Goal: Information Seeking & Learning: Learn about a topic

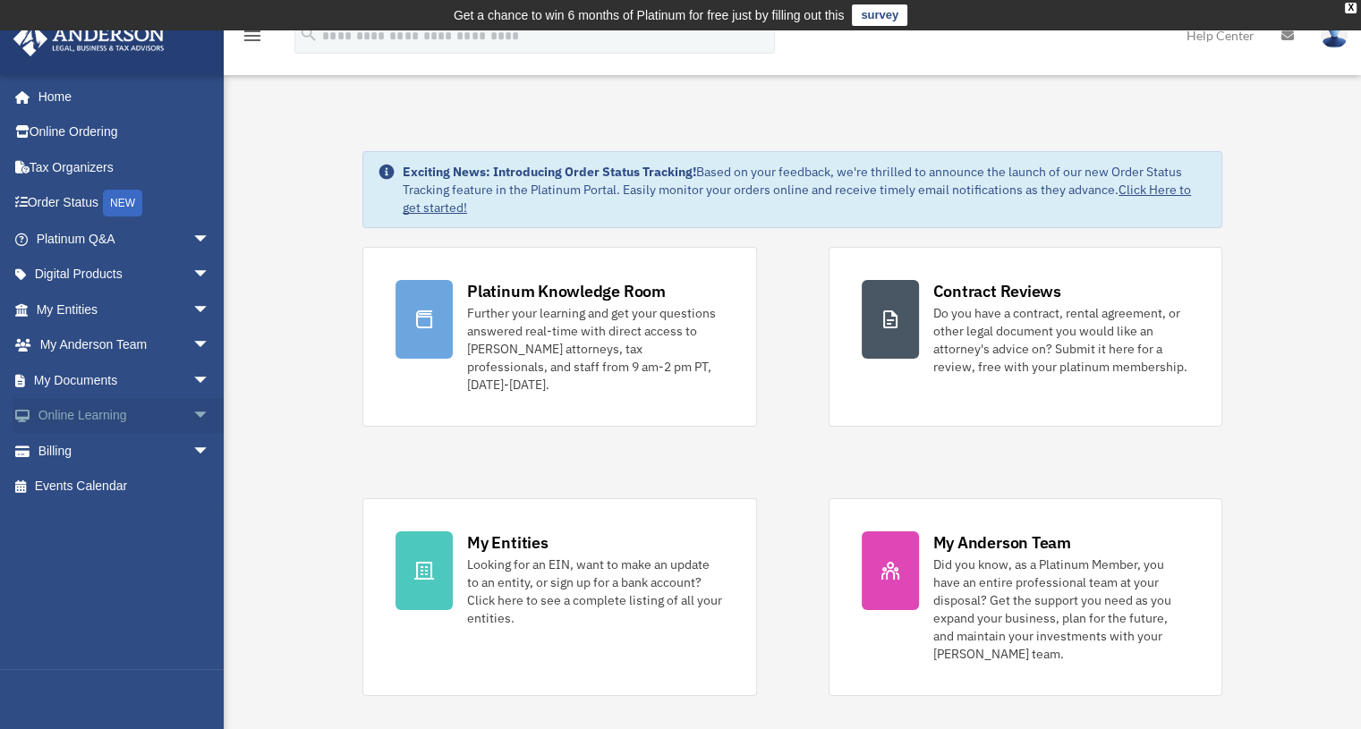
click at [79, 425] on link "Online Learning arrow_drop_down" at bounding box center [125, 416] width 225 height 36
click at [163, 415] on link "Online Learning arrow_drop_down" at bounding box center [125, 416] width 225 height 36
click at [192, 410] on span "arrow_drop_down" at bounding box center [210, 416] width 36 height 37
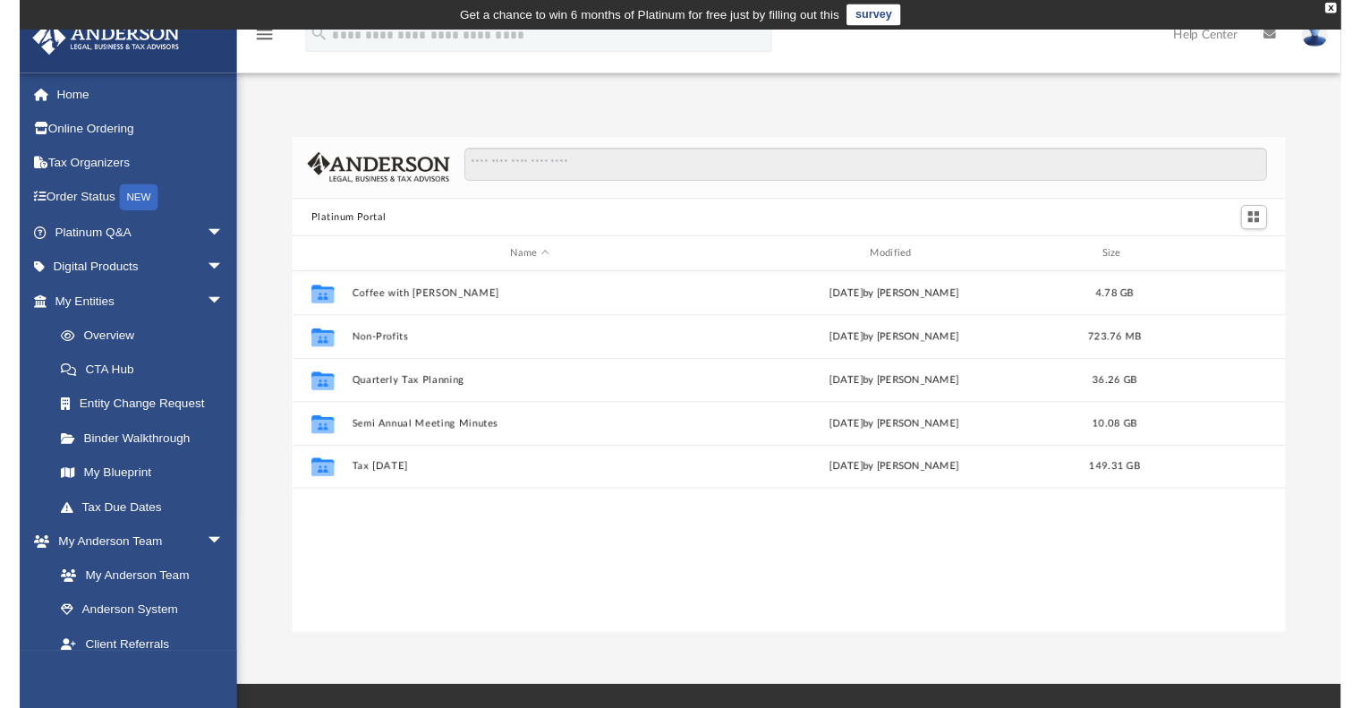
scroll to position [393, 1009]
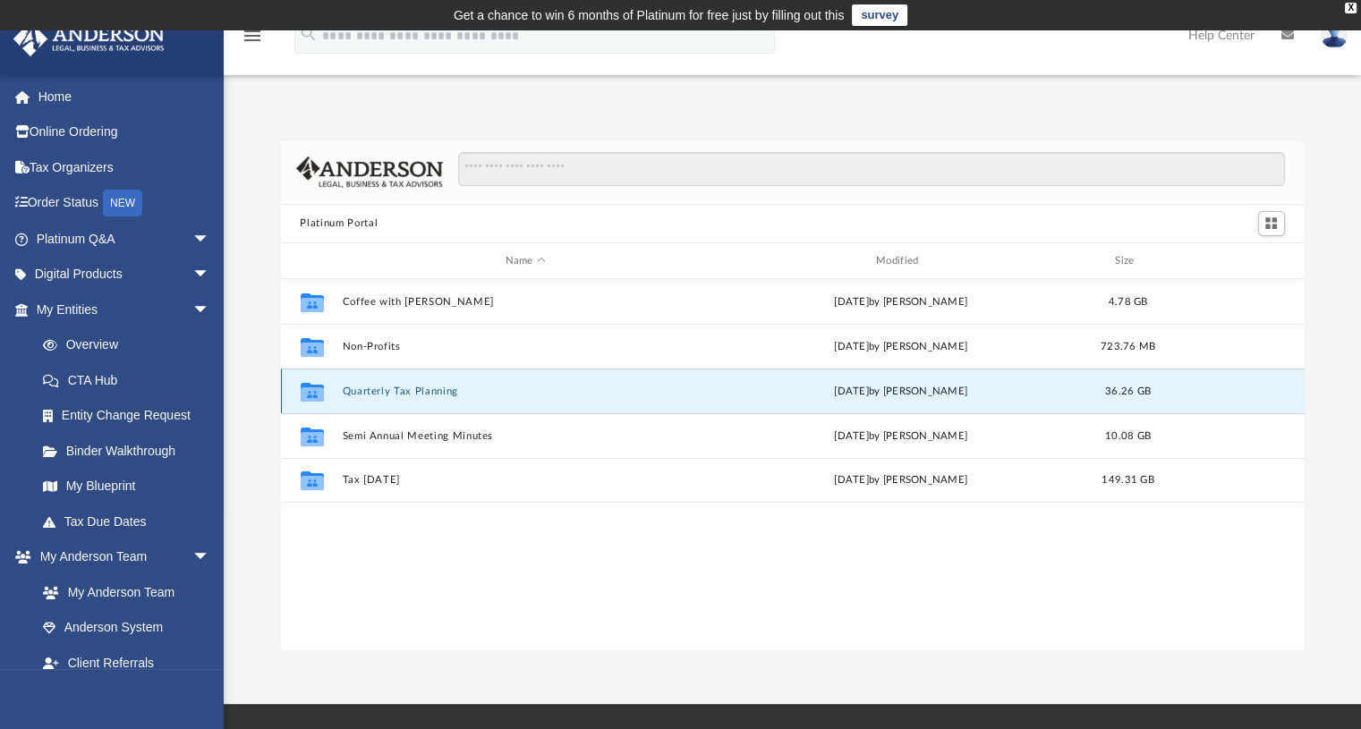
click at [410, 386] on button "Quarterly Tax Planning" at bounding box center [525, 392] width 367 height 12
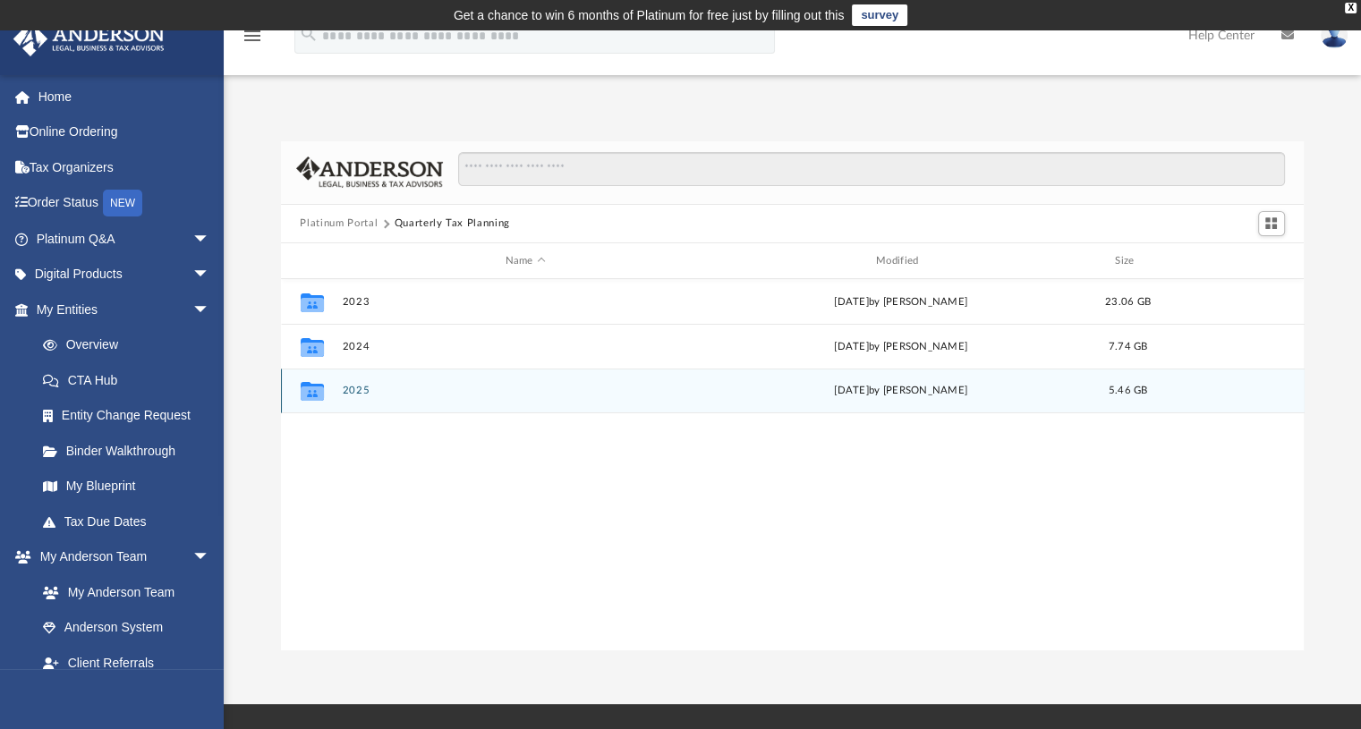
click at [410, 386] on button "2025" at bounding box center [525, 392] width 367 height 12
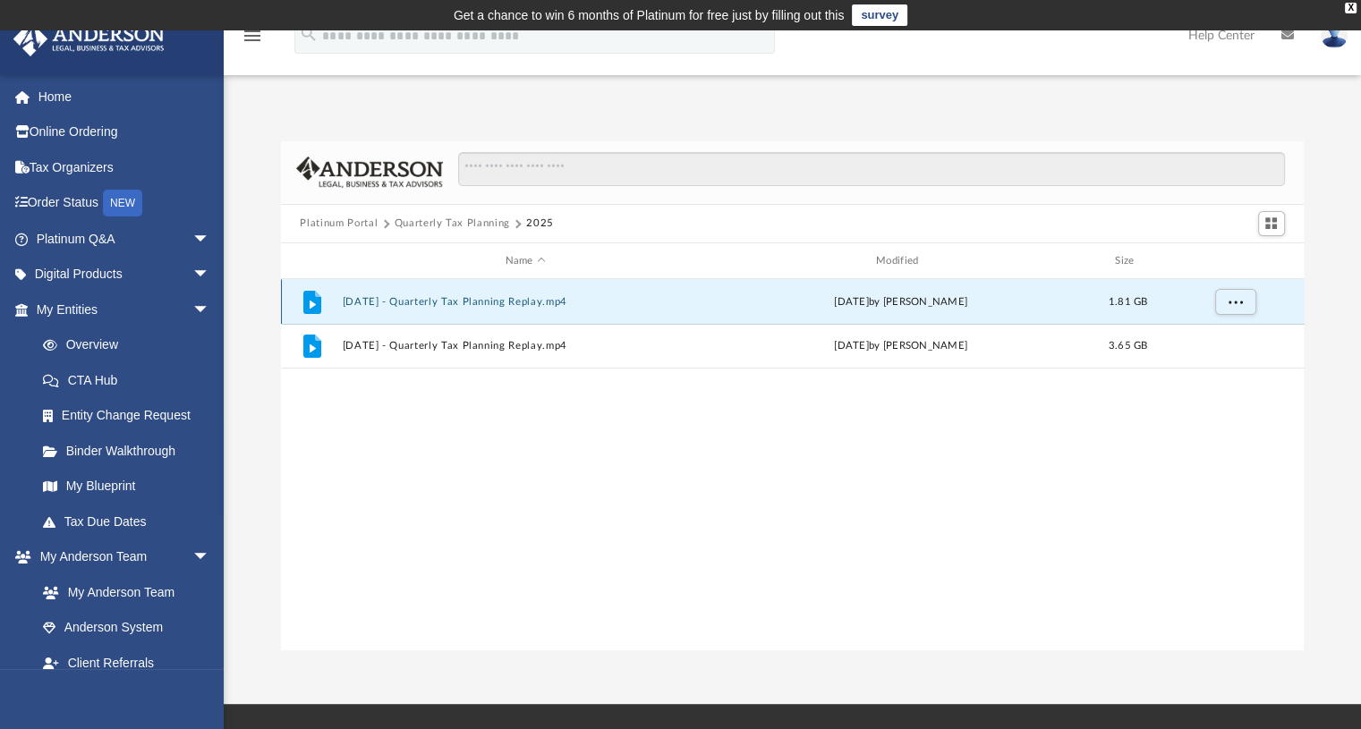
click at [430, 299] on button "[DATE] - Quarterly Tax Planning Replay.mp4" at bounding box center [525, 302] width 367 height 12
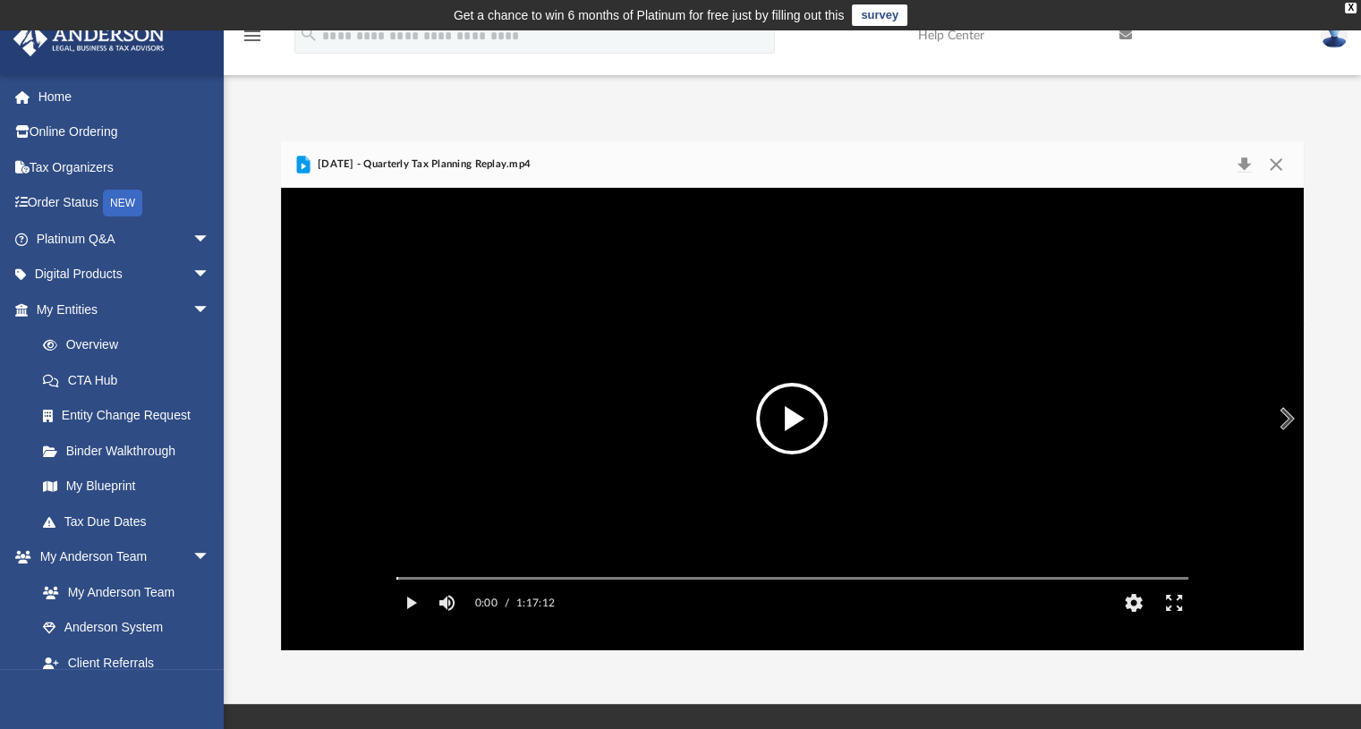
click at [784, 401] on button "File preview" at bounding box center [792, 419] width 72 height 72
click at [600, 412] on video "File preview" at bounding box center [792, 419] width 821 height 411
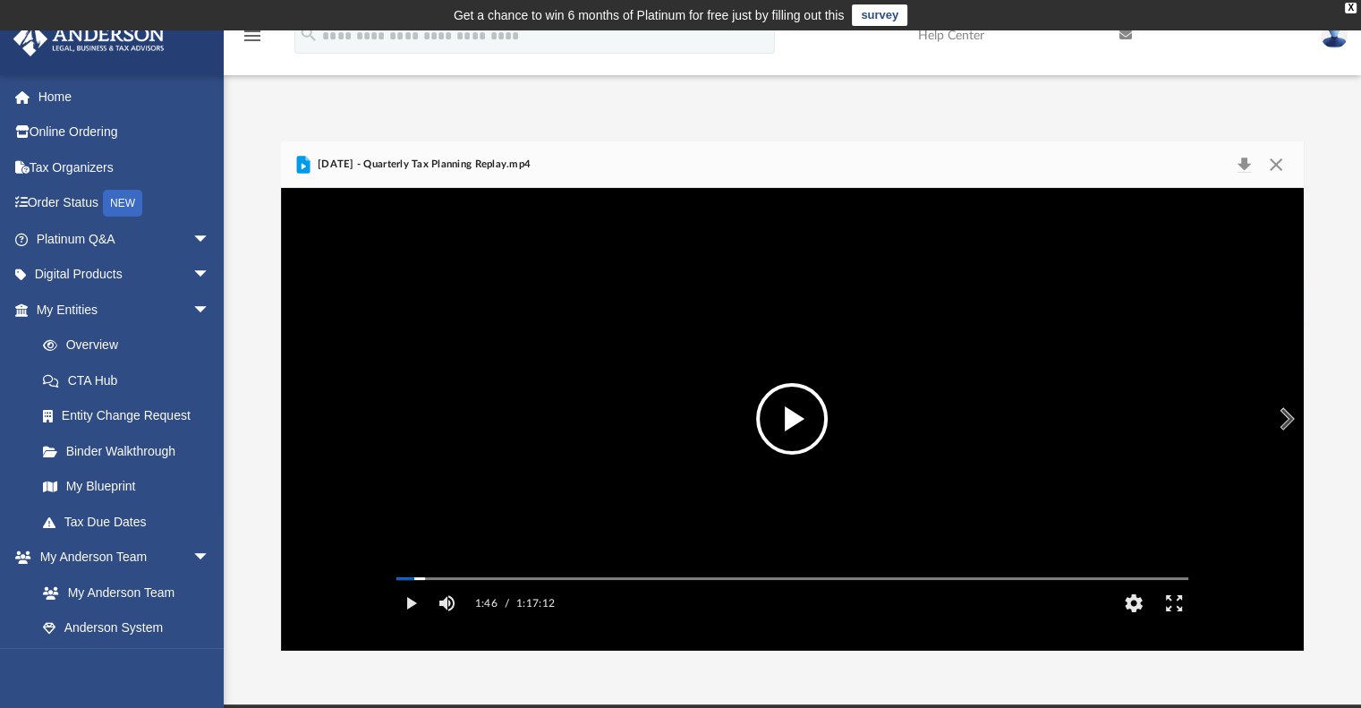
click at [779, 407] on button "File preview" at bounding box center [792, 419] width 72 height 72
click at [1142, 621] on button "HD" at bounding box center [1133, 603] width 40 height 36
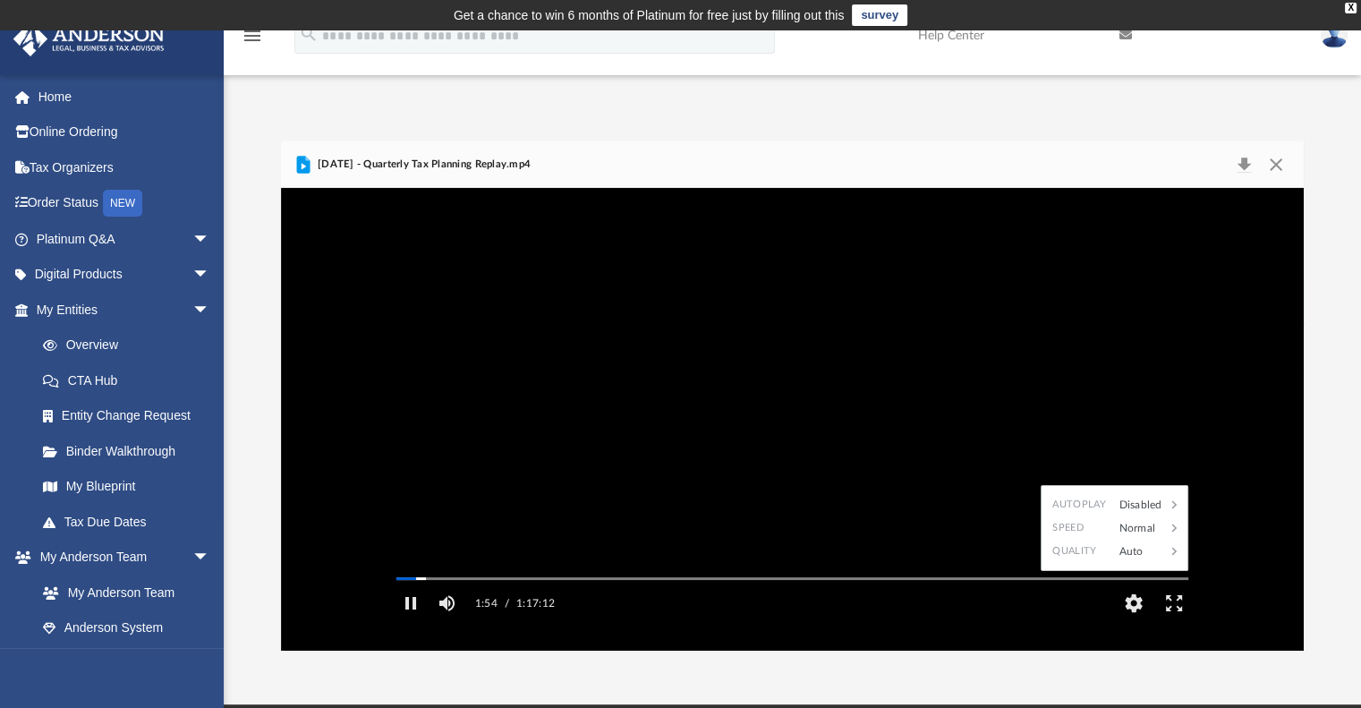
click at [1124, 92] on div "App [EMAIL_ADDRESS][DOMAIN_NAME] Sign Out [EMAIL_ADDRESS][DOMAIN_NAME] Home Onl…" at bounding box center [680, 368] width 1361 height 566
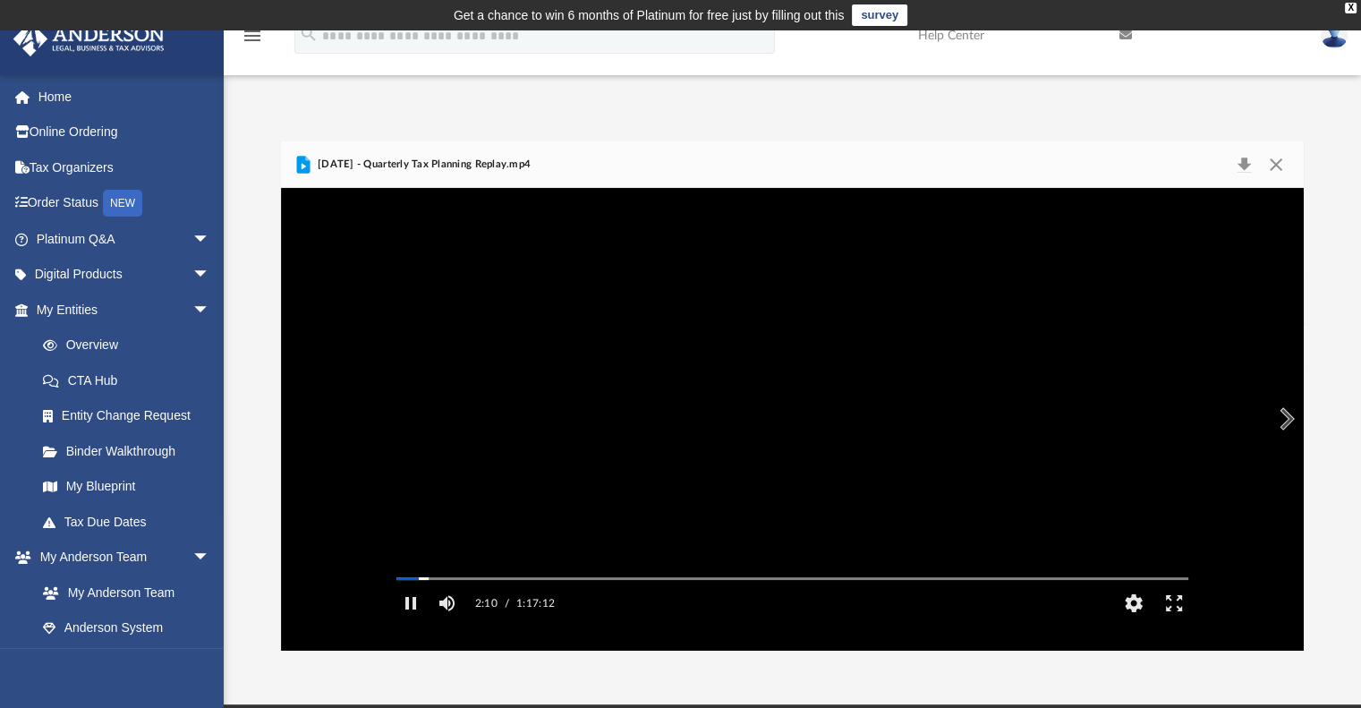
click at [744, 367] on video "File preview" at bounding box center [792, 419] width 821 height 411
click at [453, 621] on button "Mute" at bounding box center [447, 603] width 32 height 36
click at [447, 621] on button "Unmute" at bounding box center [447, 603] width 32 height 36
click at [1126, 621] on button "HD" at bounding box center [1133, 603] width 40 height 36
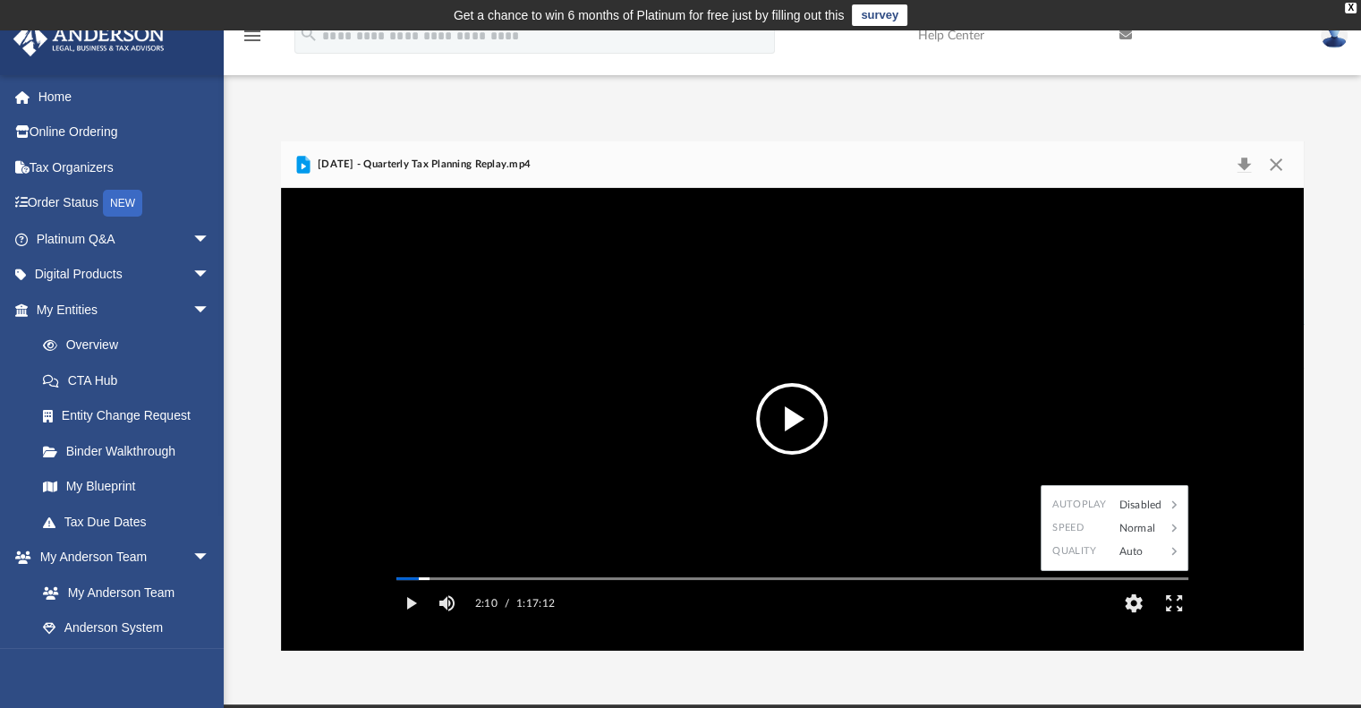
click at [786, 418] on button "File preview" at bounding box center [792, 419] width 72 height 72
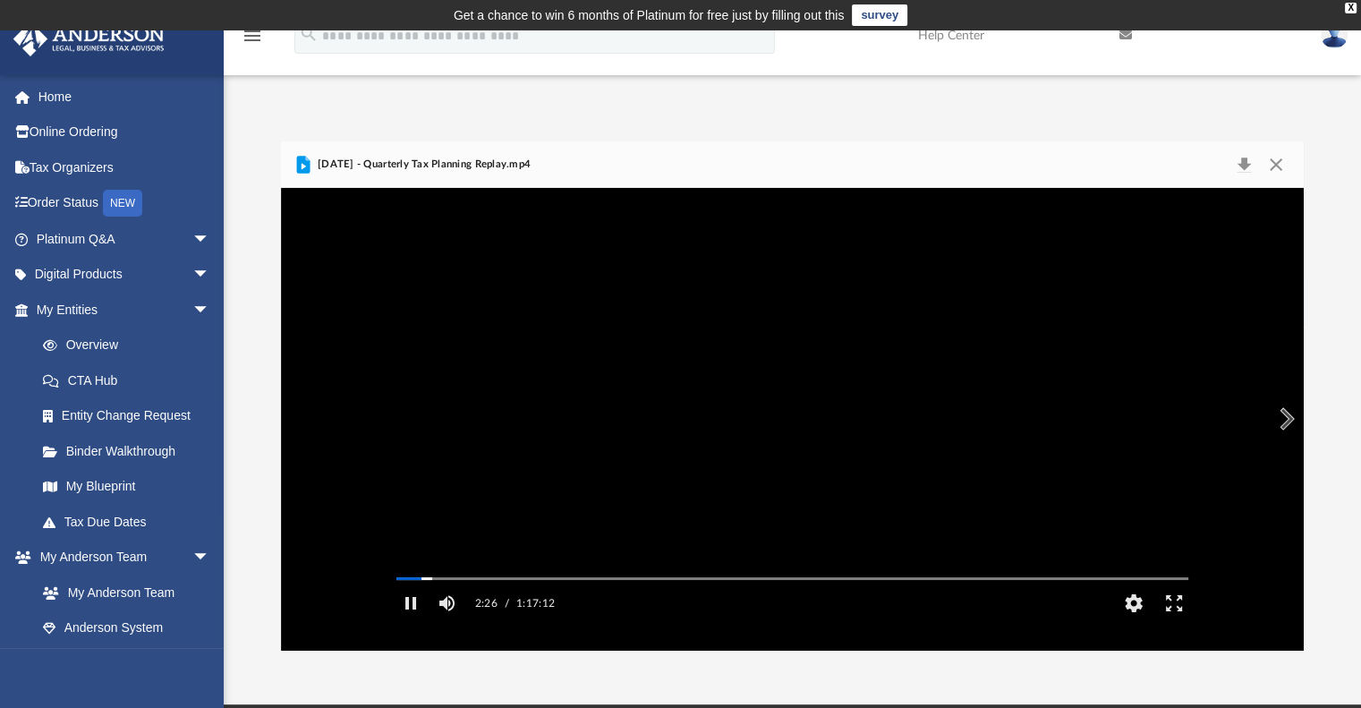
click at [855, 166] on div "[DATE] - Quarterly Tax Planning Replay.mp4" at bounding box center [793, 164] width 1024 height 47
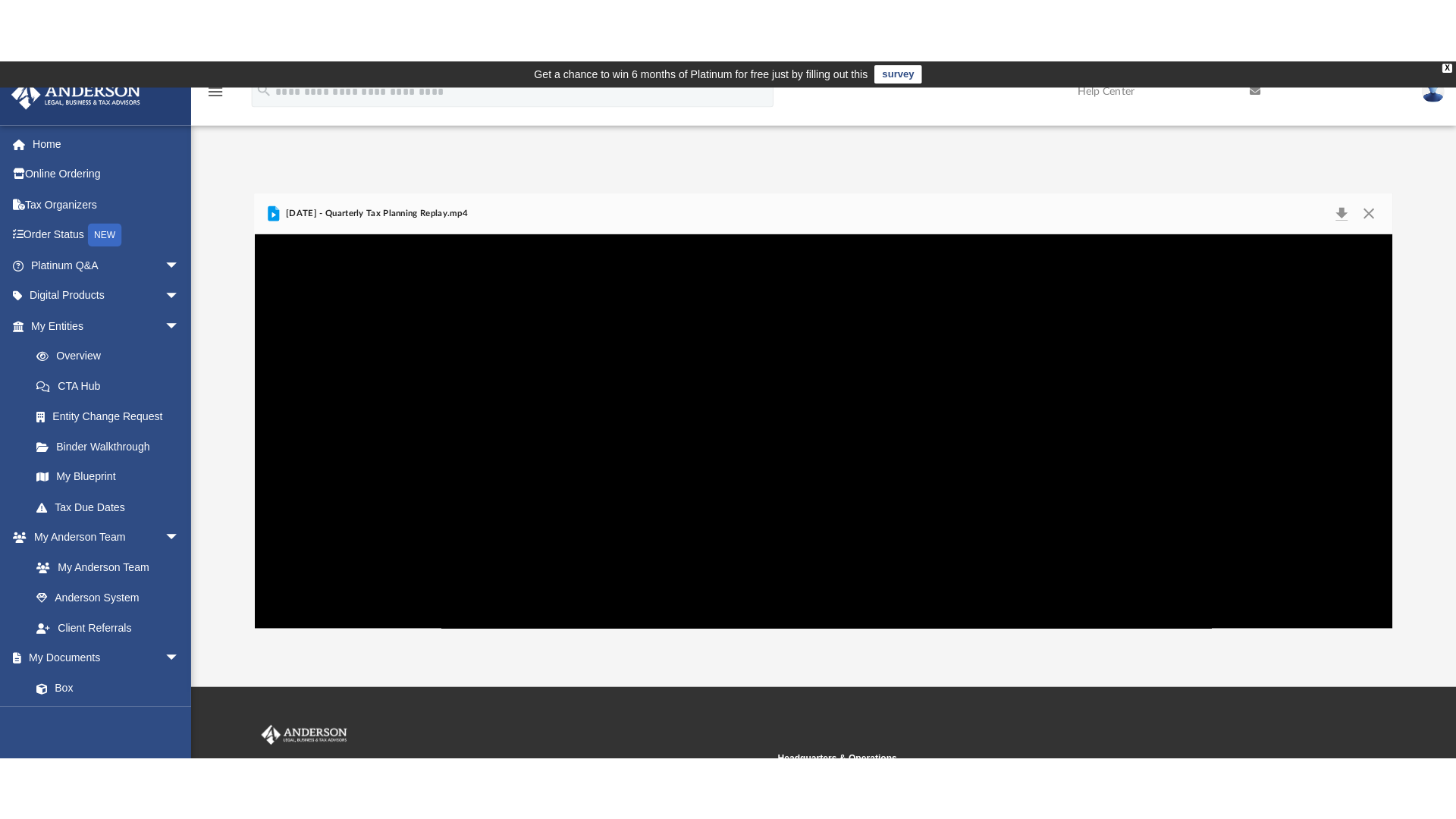
scroll to position [334, 1118]
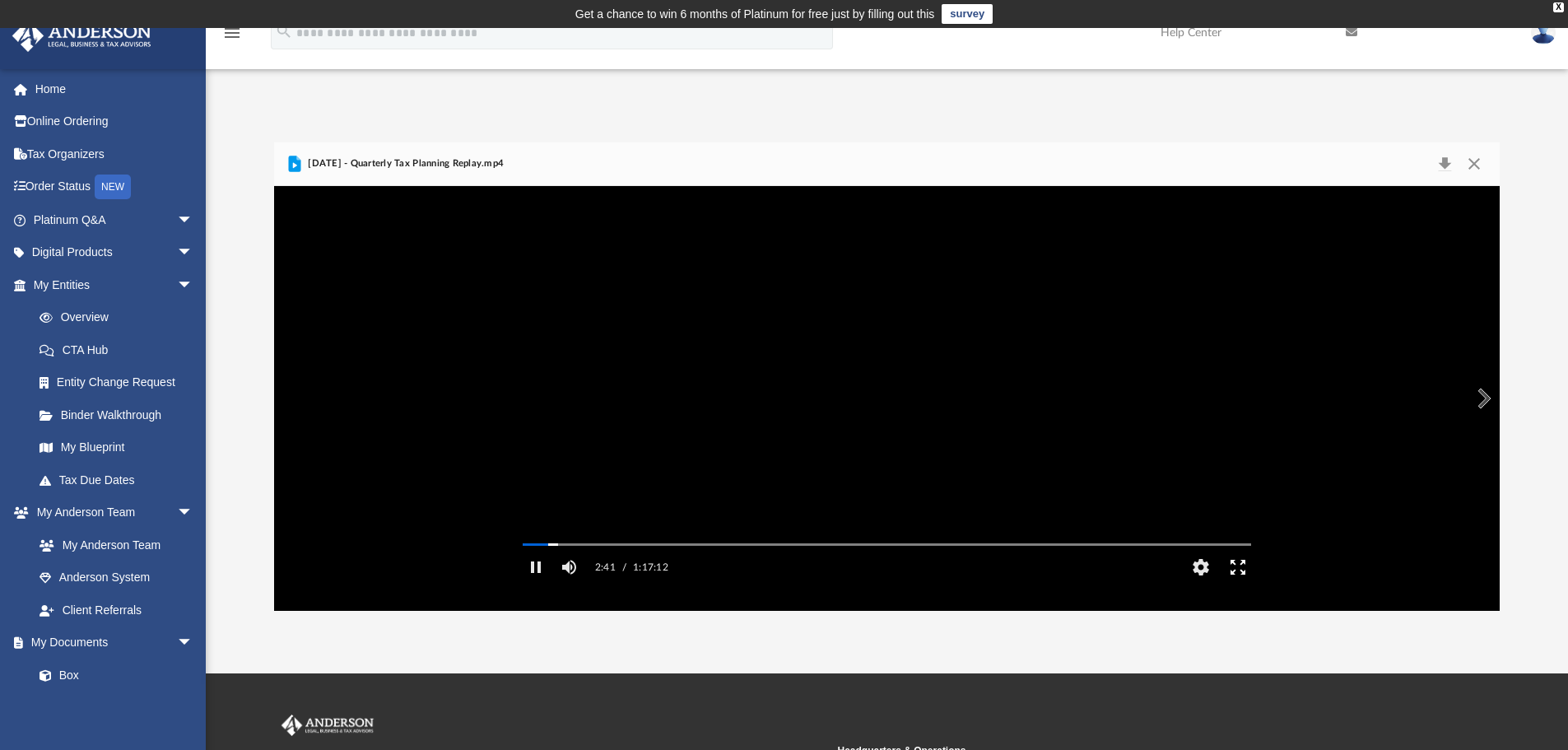
click at [1243, 583] on button "Enter fullscreen" at bounding box center [1237, 568] width 37 height 33
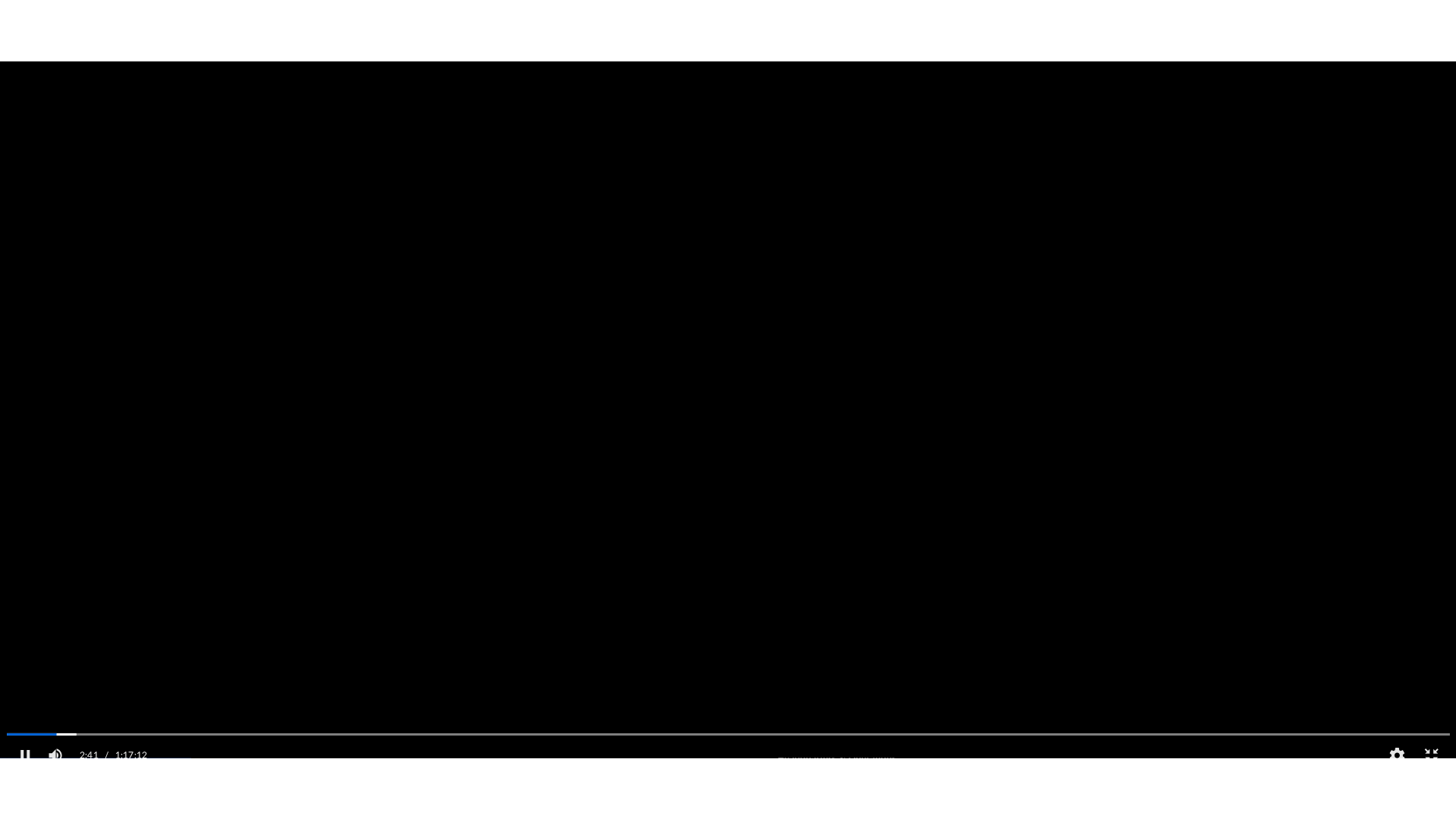
scroll to position [334, 1129]
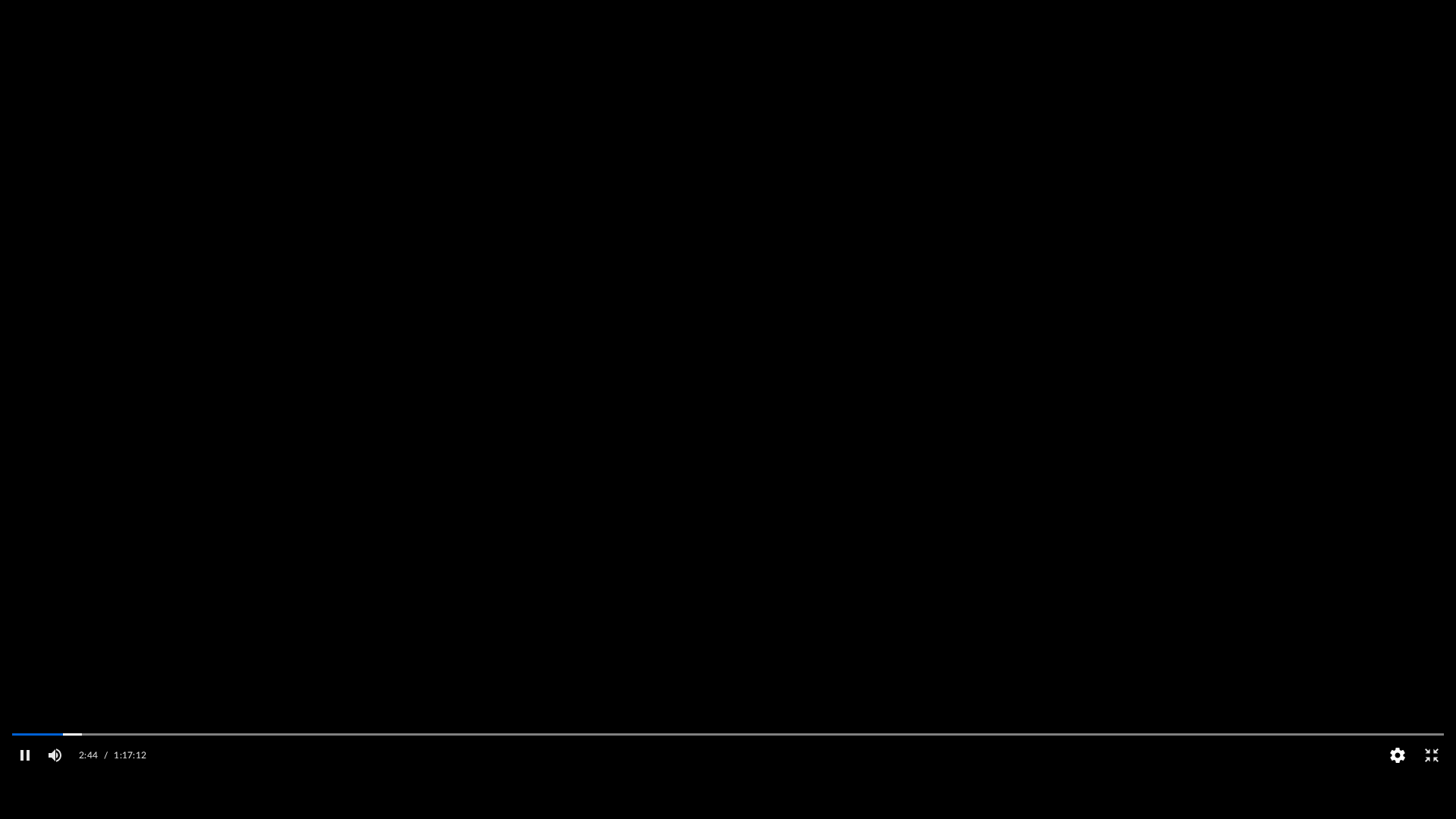
click at [1164, 617] on button "HD" at bounding box center [1398, 755] width 34 height 31
click at [1164, 617] on div "Normal" at bounding box center [1400, 692] width 47 height 20
click at [1164, 617] on div "1.25" at bounding box center [1417, 671] width 42 height 20
click at [1164, 617] on div "Speed" at bounding box center [1351, 692] width 52 height 20
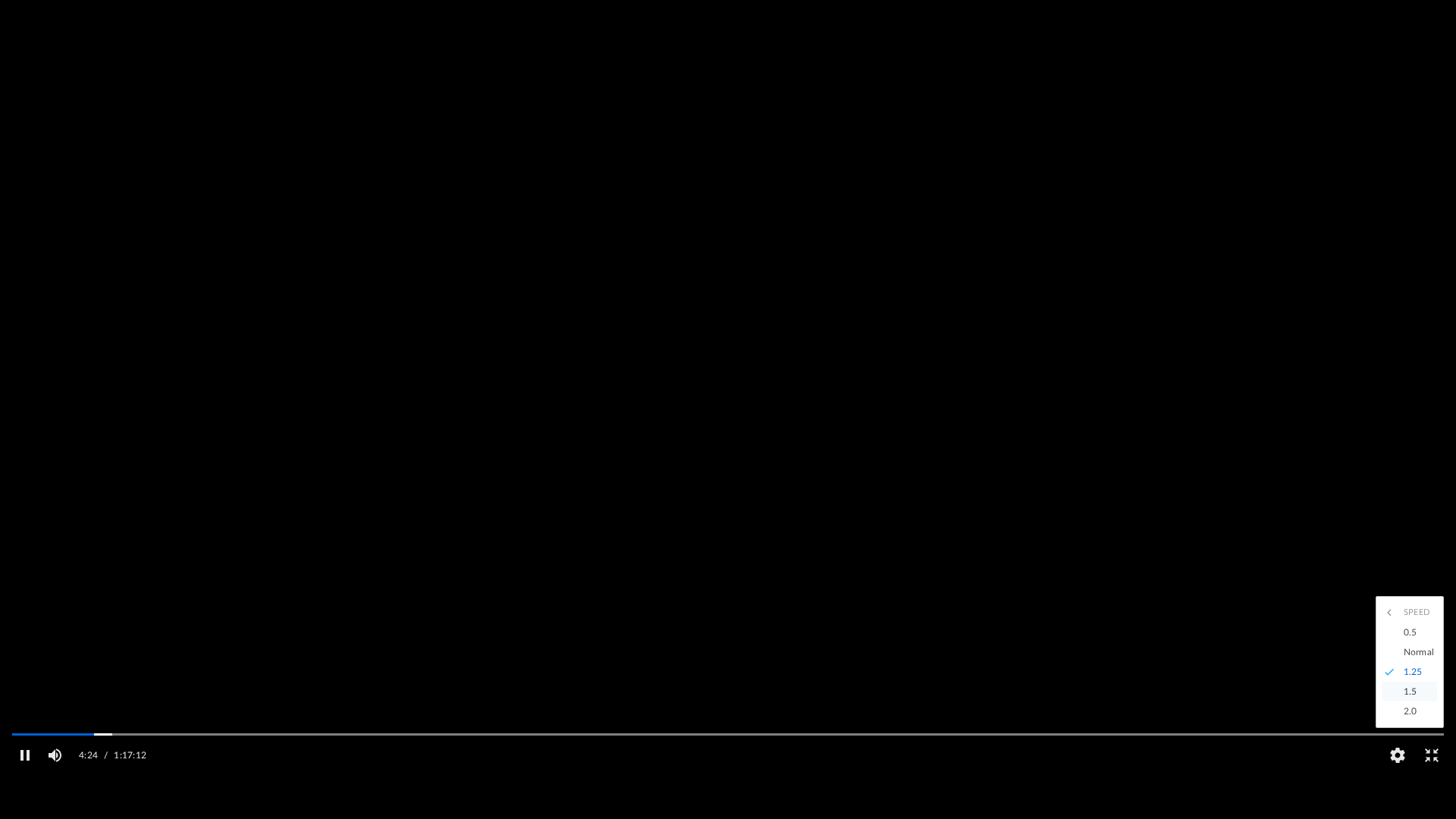
click at [1164, 617] on div "1.5" at bounding box center [1417, 692] width 42 height 20
click at [1164, 617] on div "1.5" at bounding box center [1400, 692] width 47 height 20
click at [1164, 617] on div "1.25" at bounding box center [1417, 671] width 42 height 20
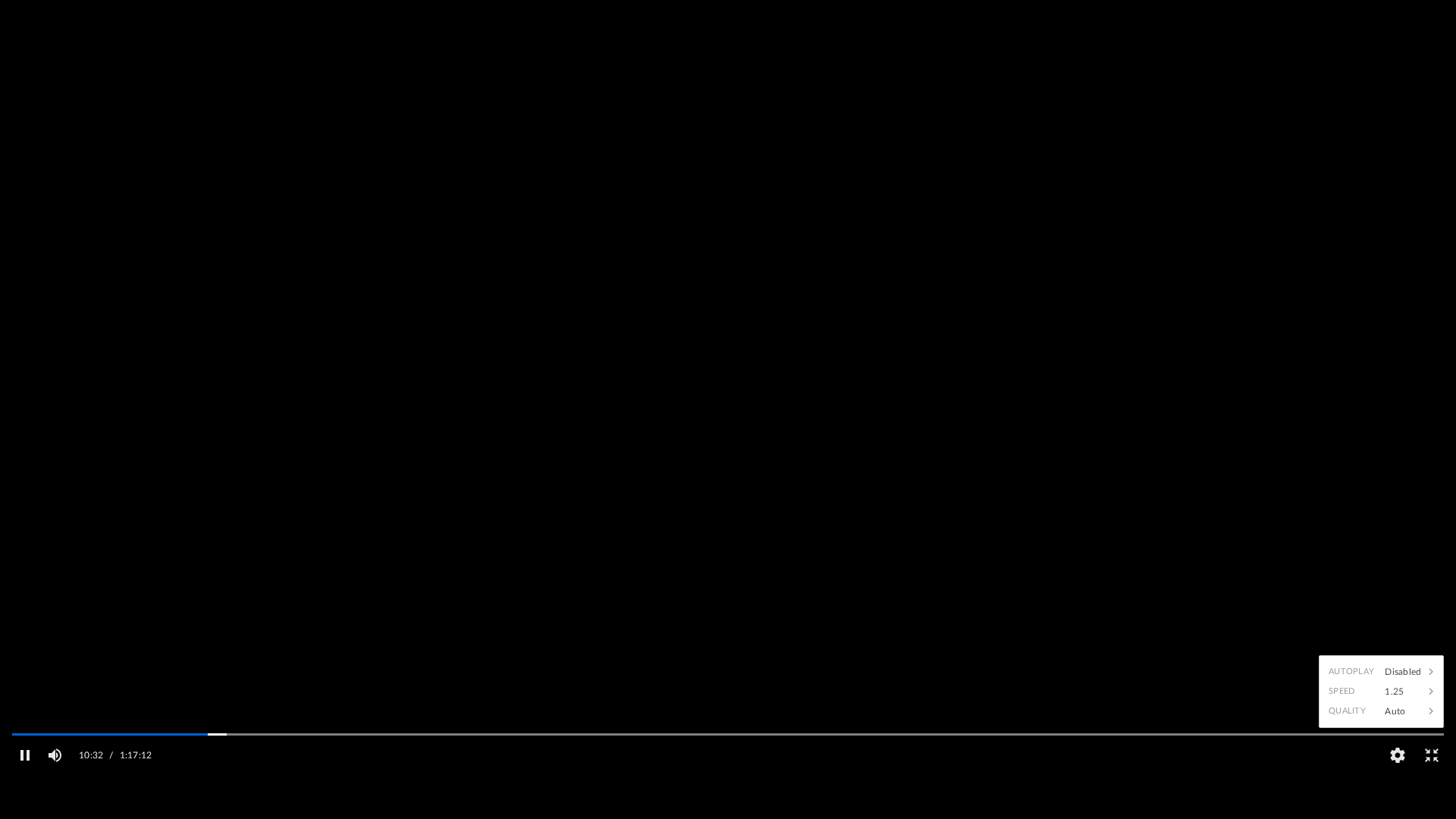
click at [894, 420] on video "File preview" at bounding box center [728, 410] width 1456 height 728
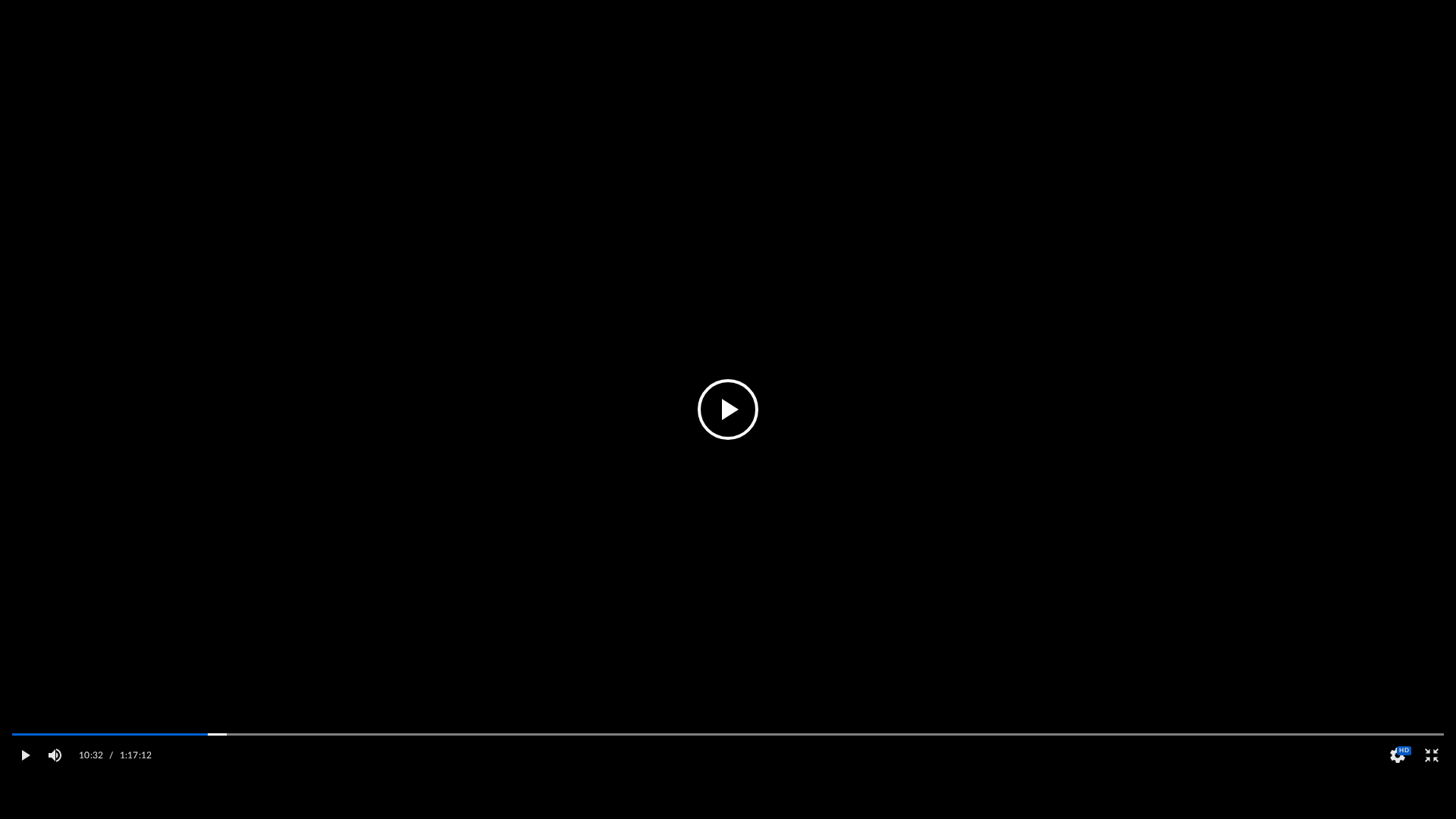
click at [750, 415] on button "File preview" at bounding box center [728, 410] width 61 height 61
click at [801, 455] on video "File preview" at bounding box center [728, 410] width 1456 height 728
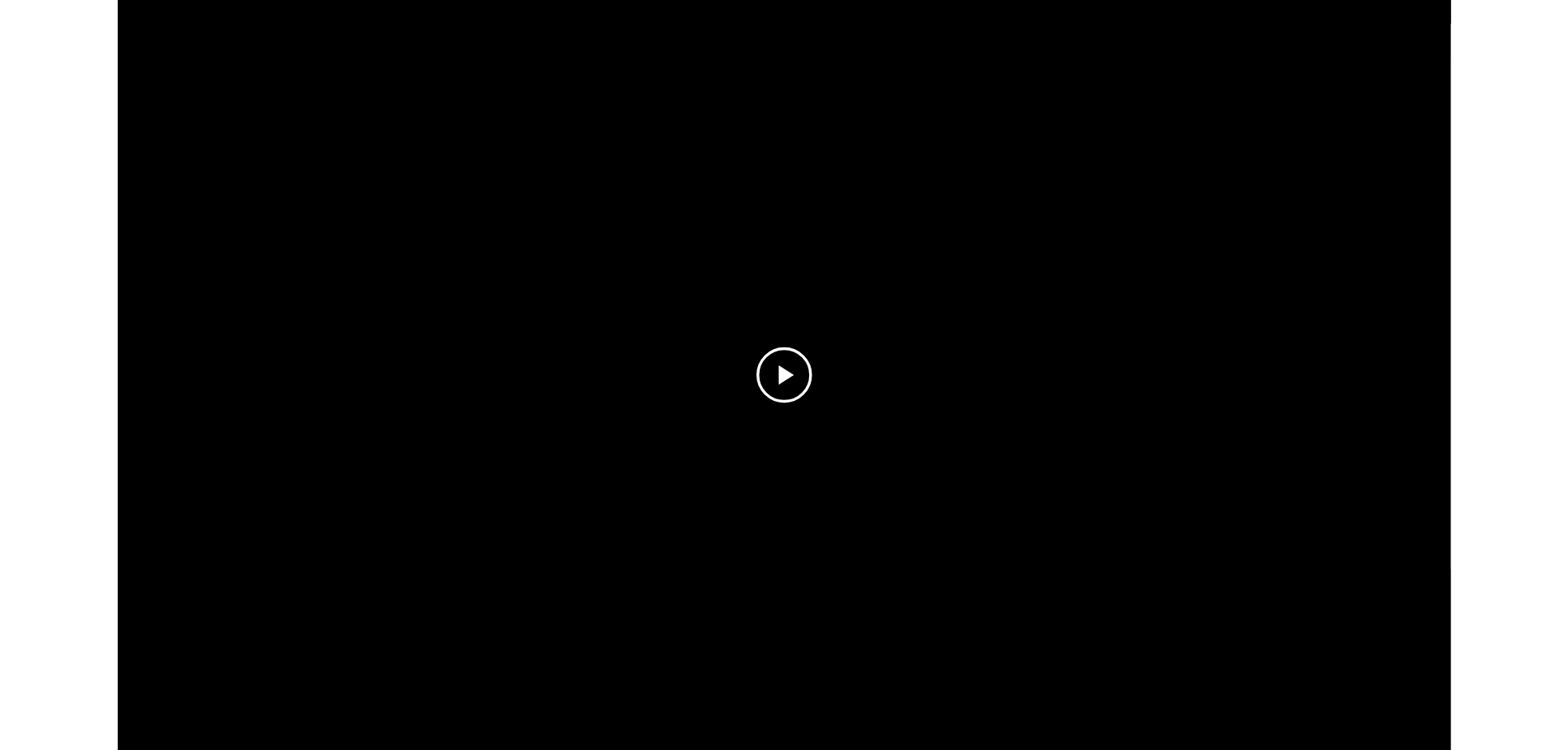
scroll to position [363, 1225]
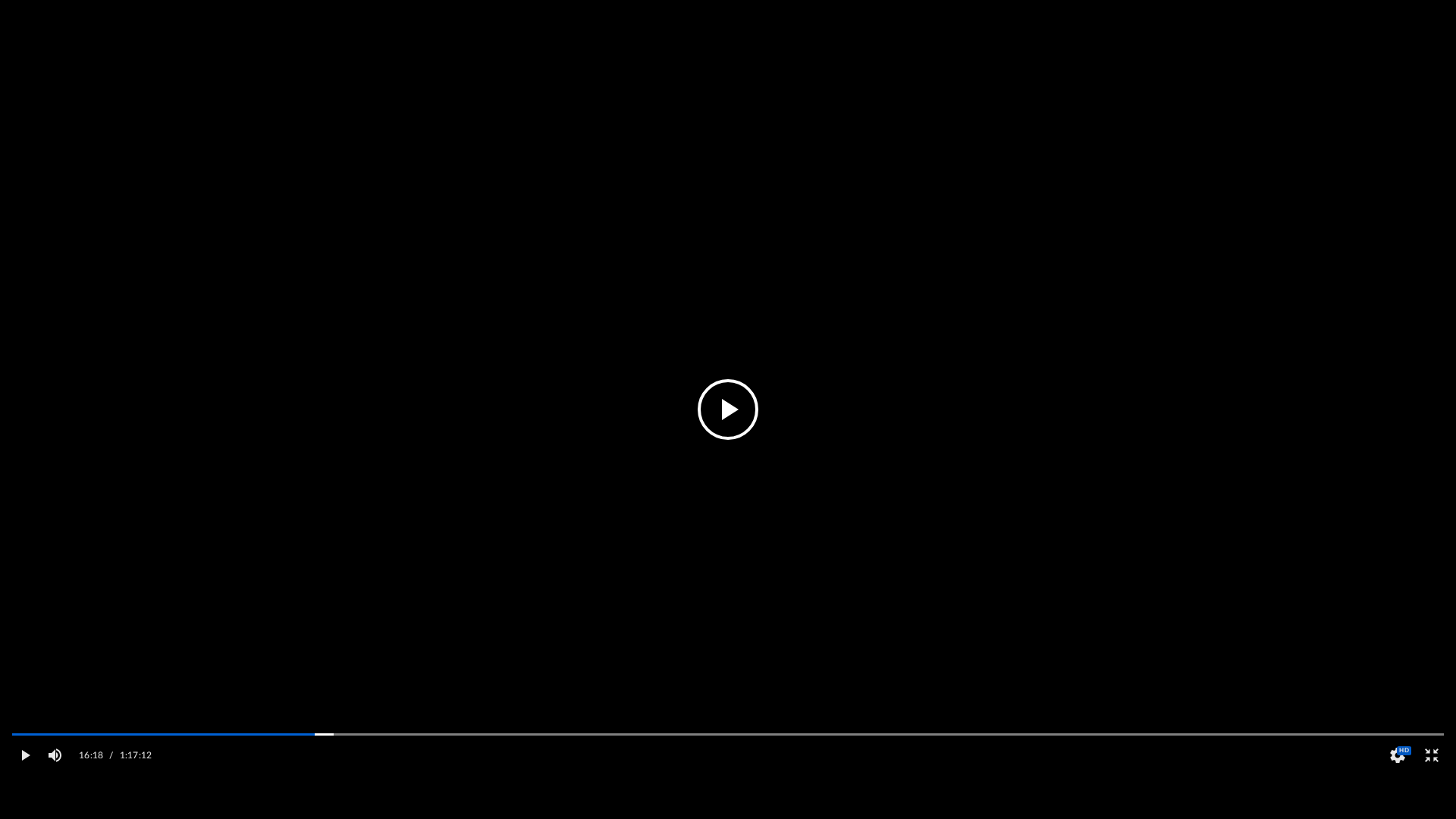
click at [732, 396] on button "File preview" at bounding box center [728, 410] width 61 height 61
click at [656, 552] on video "File preview" at bounding box center [728, 410] width 1456 height 728
click at [731, 402] on button "File preview" at bounding box center [728, 410] width 61 height 61
click at [773, 507] on video "File preview" at bounding box center [728, 410] width 1456 height 728
click at [725, 421] on button "File preview" at bounding box center [728, 410] width 61 height 61
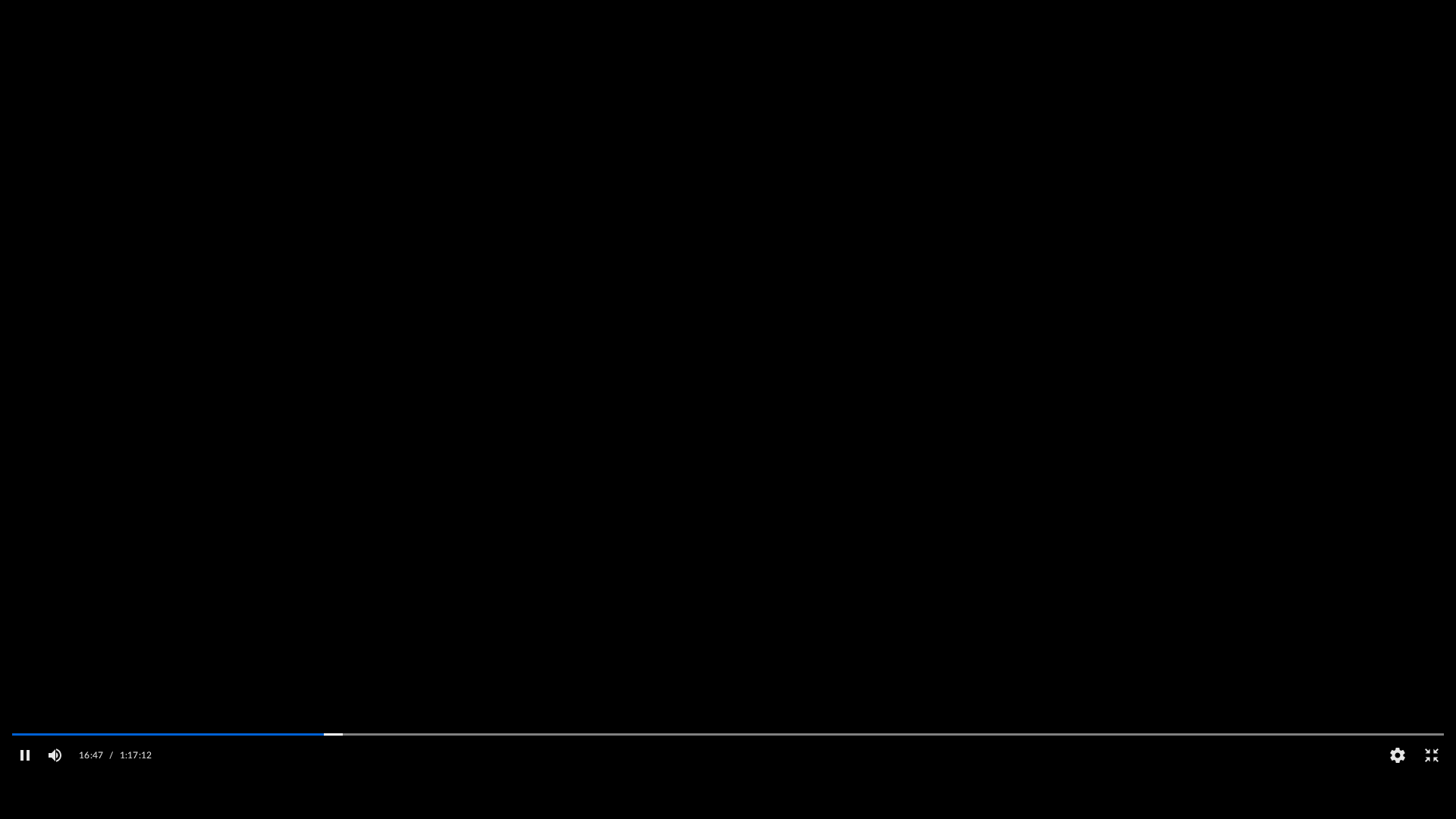
click at [726, 494] on video "File preview" at bounding box center [728, 410] width 1456 height 728
click at [726, 493] on video "File preview" at bounding box center [728, 410] width 1456 height 728
click at [547, 304] on video "File preview" at bounding box center [728, 410] width 1456 height 728
click at [715, 421] on button "File preview" at bounding box center [728, 410] width 61 height 61
click at [740, 436] on video "File preview" at bounding box center [728, 410] width 1456 height 728
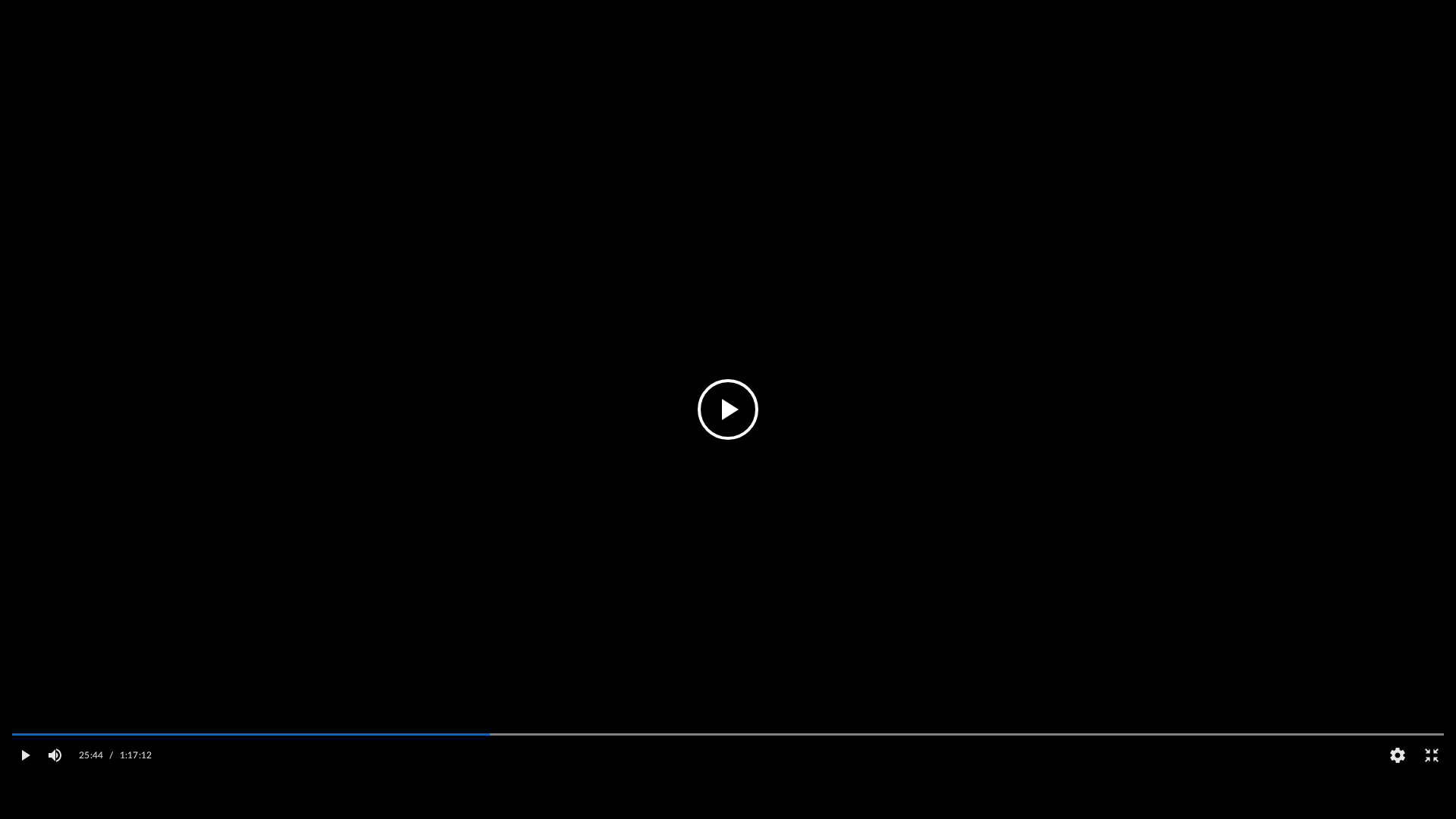
click at [742, 408] on button "File preview" at bounding box center [728, 410] width 61 height 61
click at [740, 417] on video "File preview" at bounding box center [728, 410] width 1456 height 728
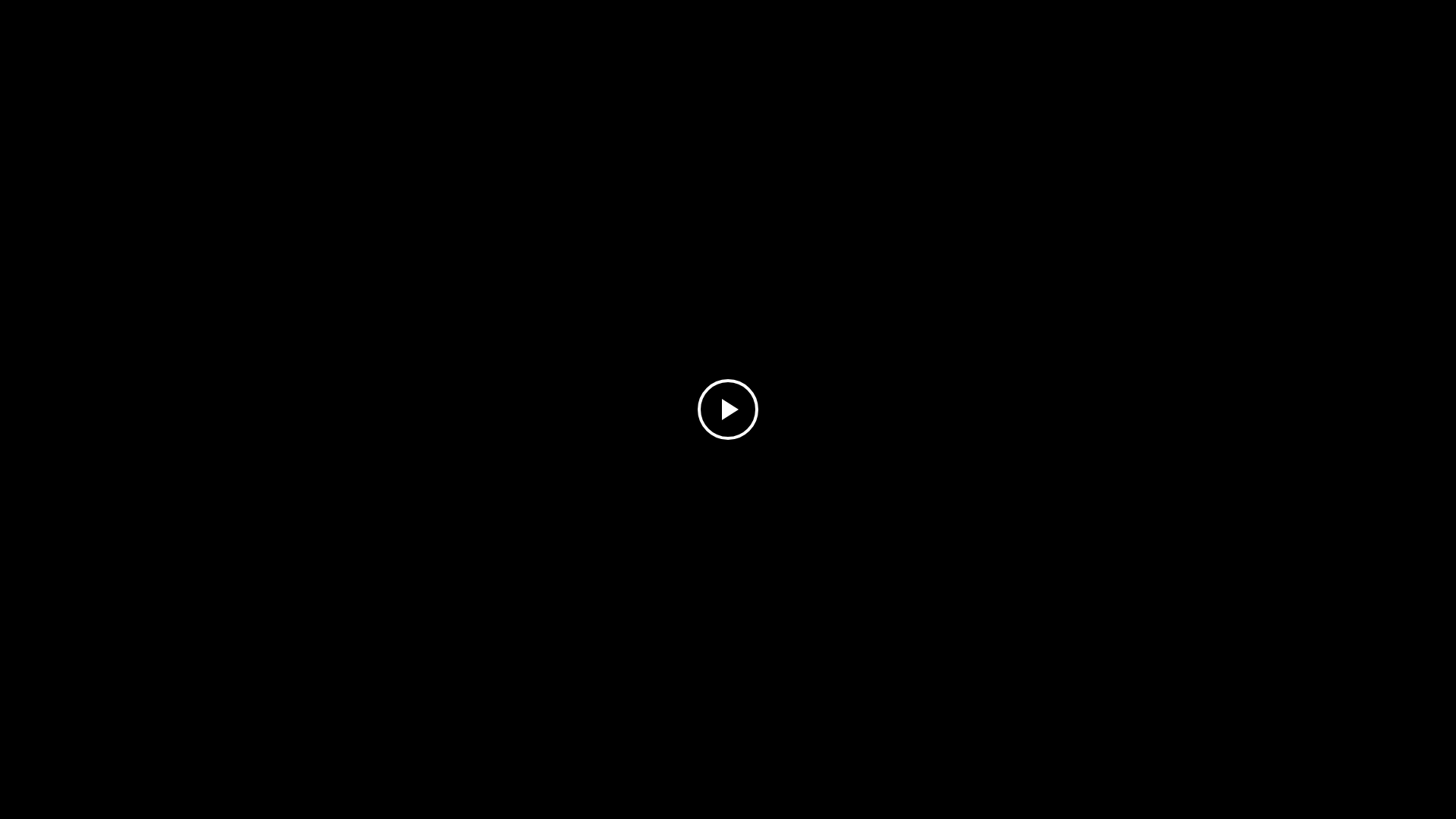
click at [739, 418] on button "File preview" at bounding box center [728, 410] width 61 height 61
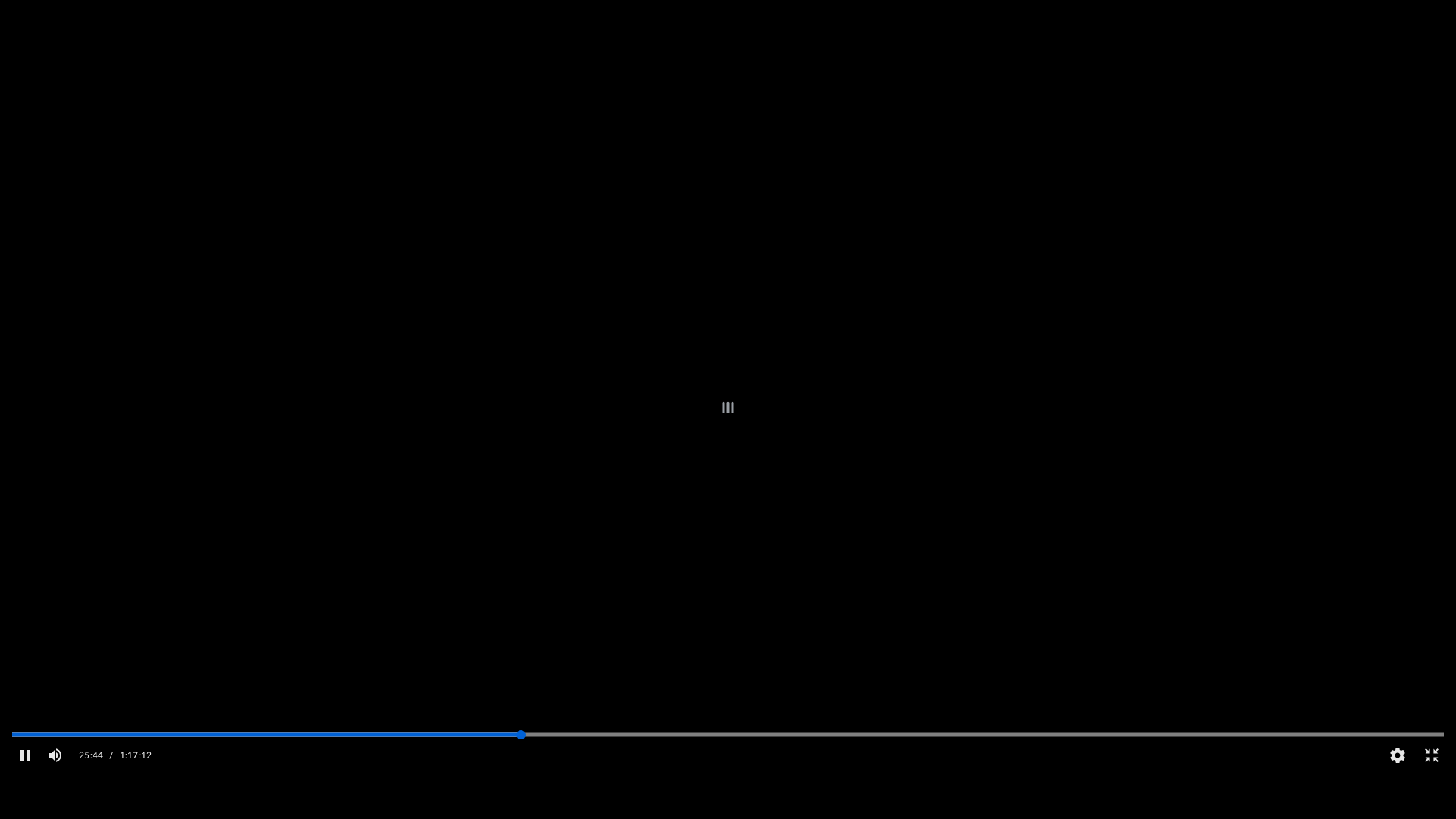
drag, startPoint x: 492, startPoint y: 777, endPoint x: 521, endPoint y: 774, distance: 29.2
click at [521, 617] on div "Autoplay Disabled Speed 1.25 Quality Auto Subtitles/CC Off Audio Autoplay Disab…" at bounding box center [728, 410] width 1456 height 819
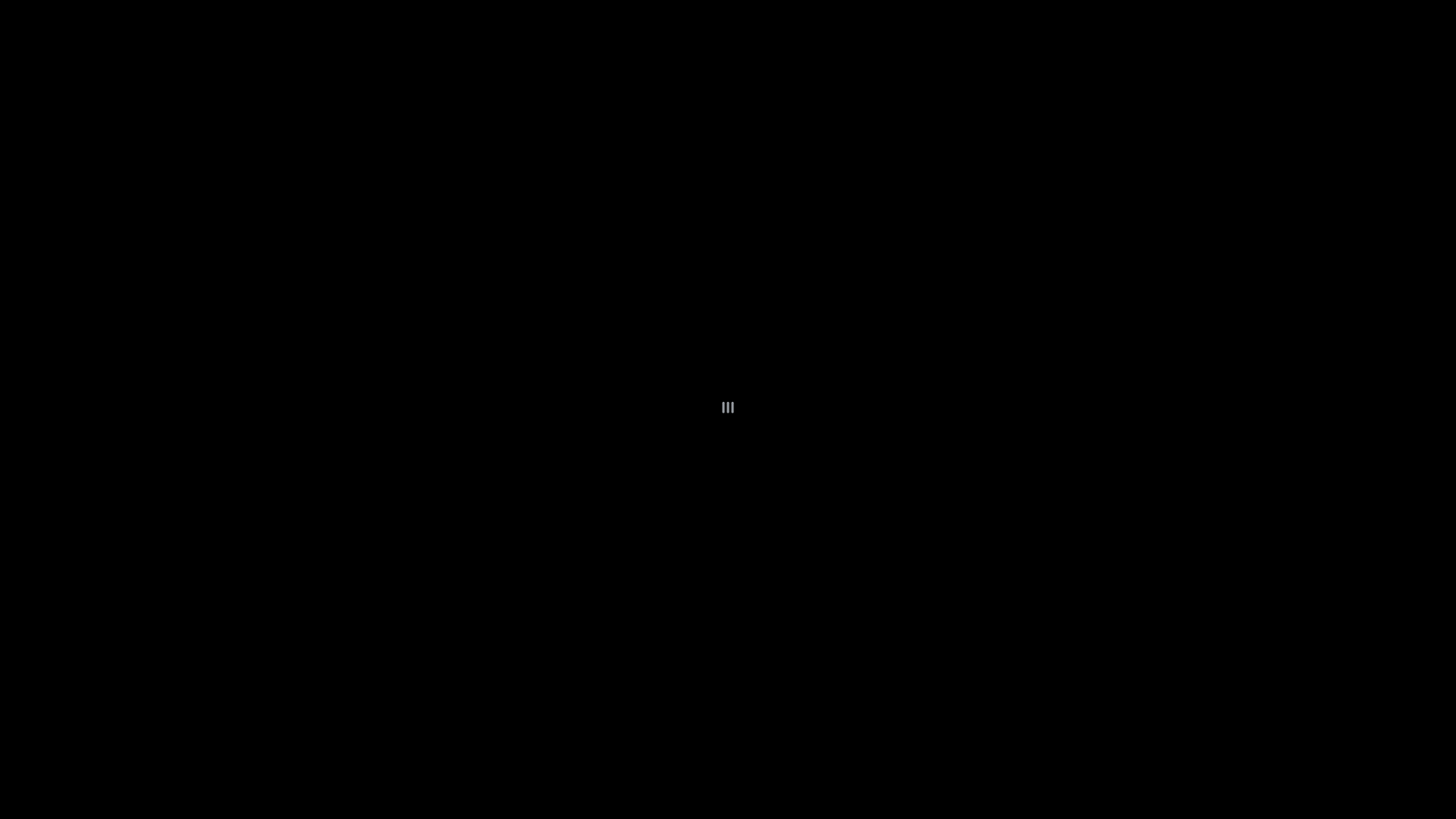
click at [786, 290] on div "File preview" at bounding box center [728, 410] width 1456 height 819
drag, startPoint x: 732, startPoint y: 445, endPoint x: 740, endPoint y: 455, distance: 12.8
click at [735, 451] on div "File preview" at bounding box center [728, 410] width 1456 height 819
click at [800, 334] on div "File preview" at bounding box center [728, 410] width 1456 height 819
click at [800, 336] on div "File preview" at bounding box center [728, 410] width 1456 height 819
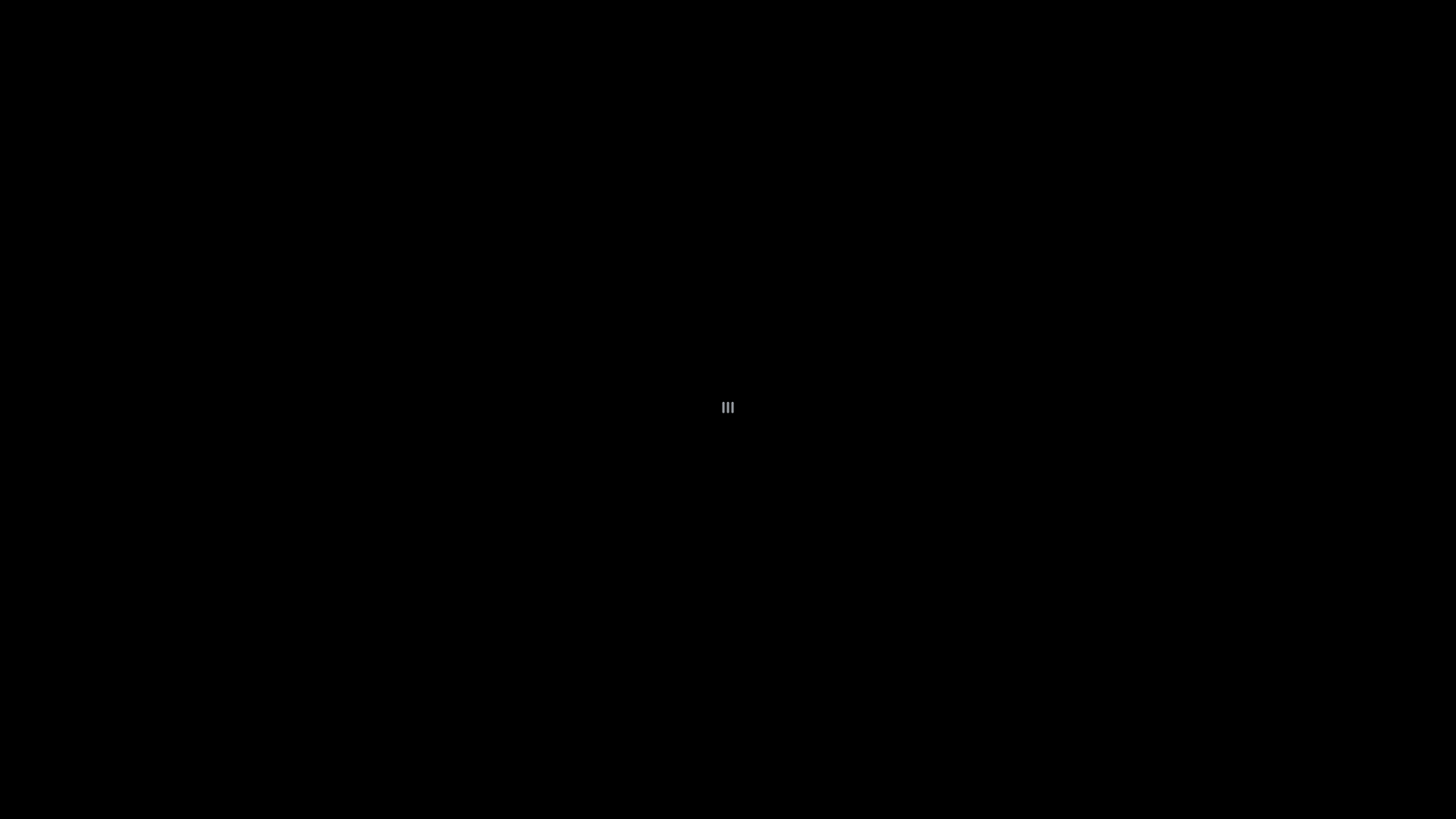
click at [800, 336] on div "File preview" at bounding box center [728, 410] width 1456 height 819
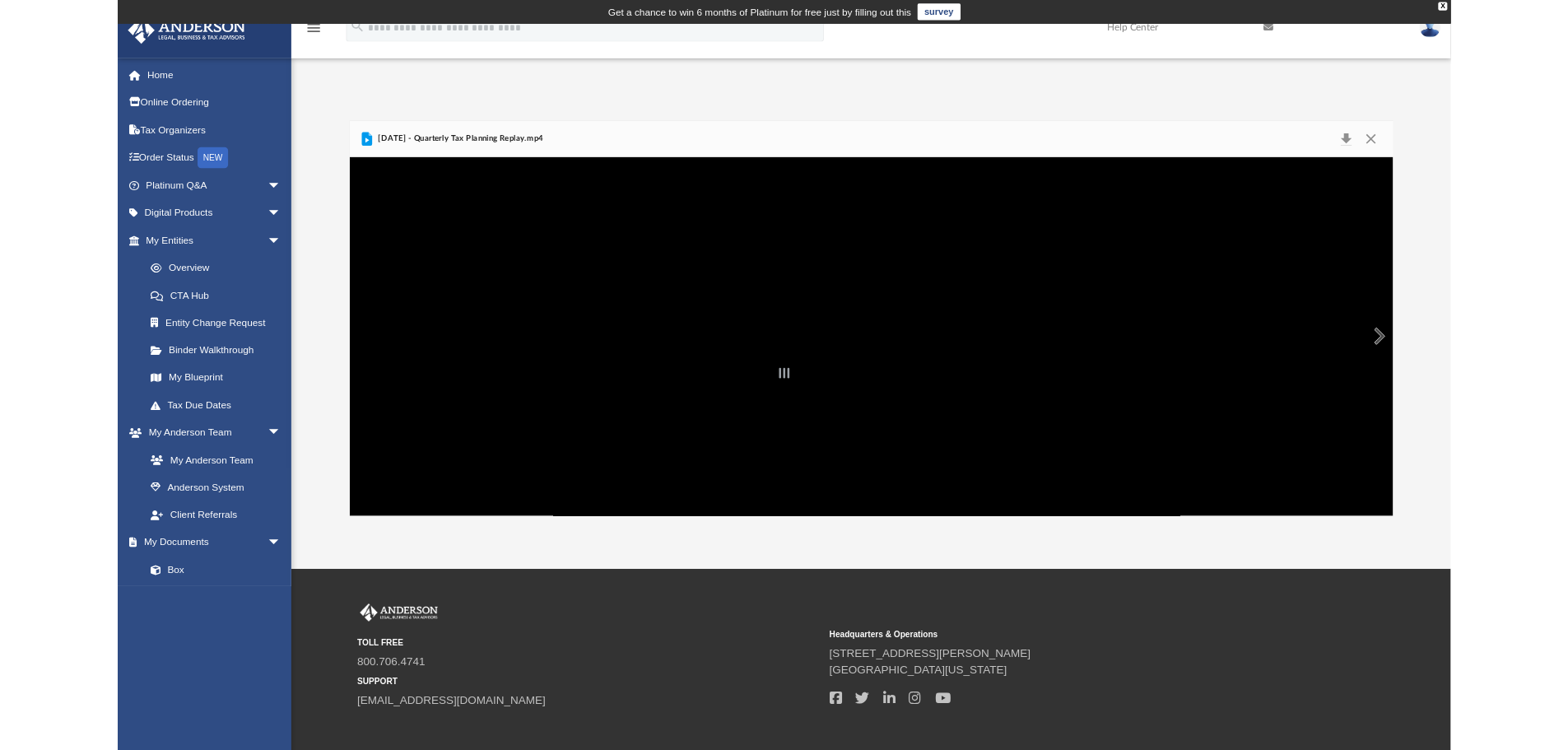
scroll to position [363, 1213]
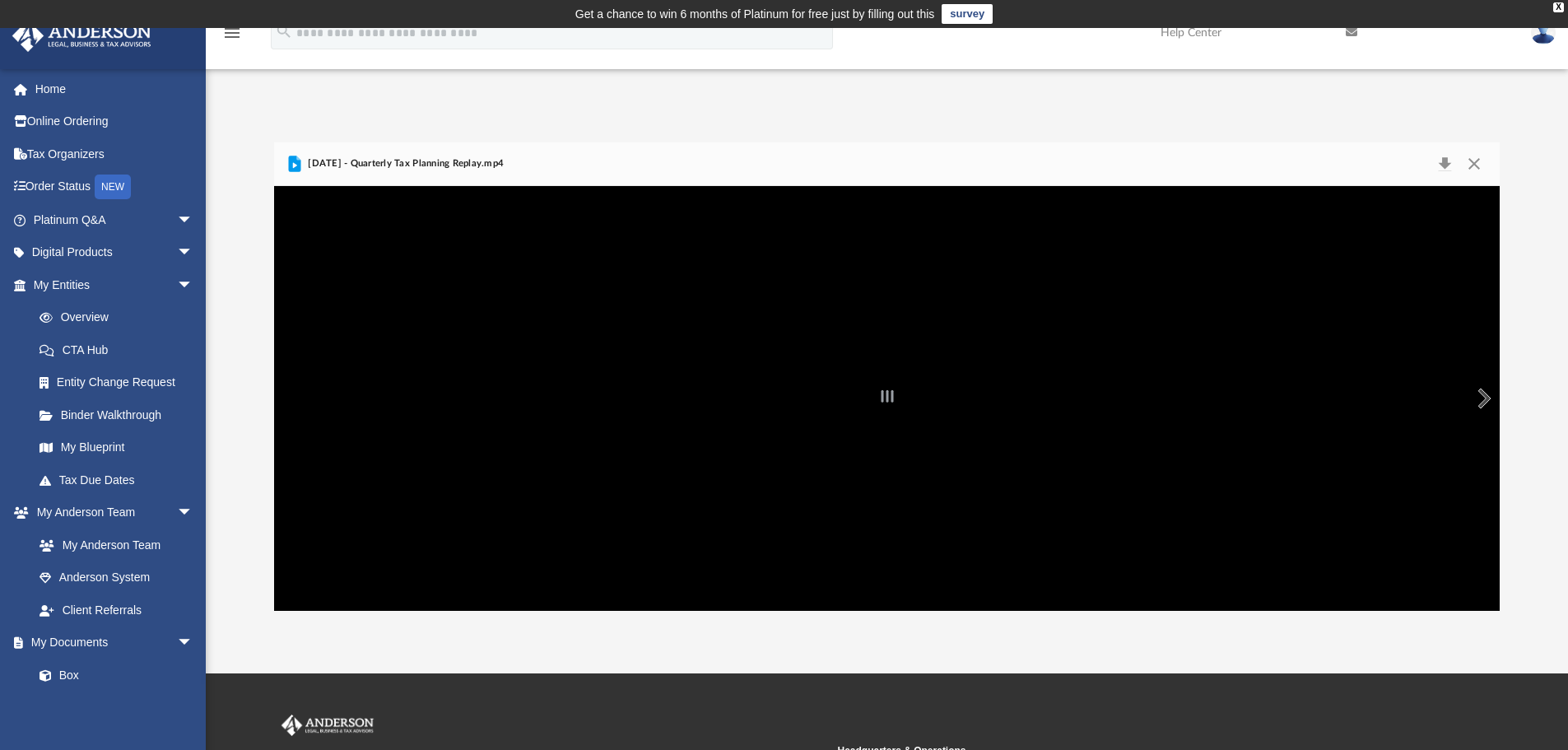
click at [908, 411] on div "File preview" at bounding box center [887, 398] width 1226 height 425
click at [892, 388] on div "File preview" at bounding box center [891, 396] width 3 height 15
click at [892, 388] on div "File preview" at bounding box center [891, 396] width 3 height 19
